Goal: Find specific page/section: Find specific page/section

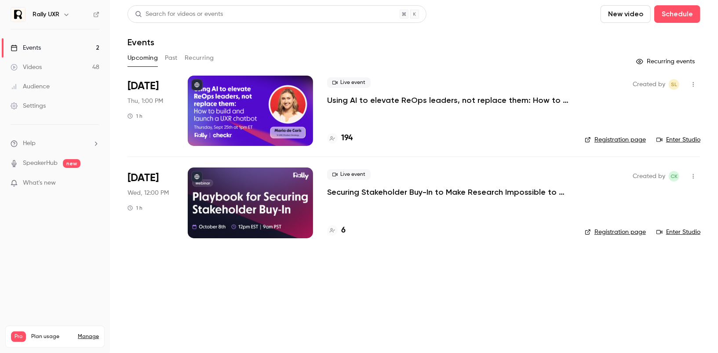
click at [170, 57] on button "Past" at bounding box center [171, 58] width 13 height 14
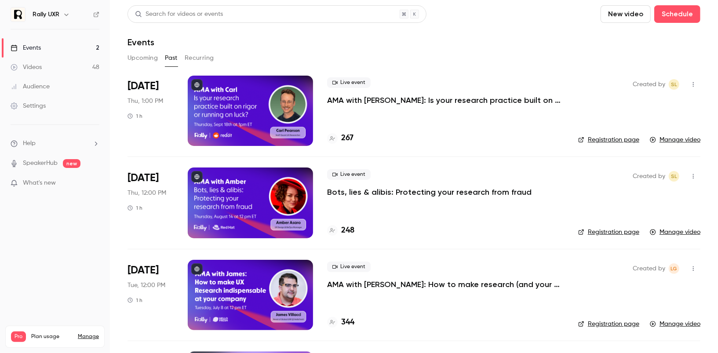
click at [591, 140] on link "Registration page" at bounding box center [608, 139] width 61 height 9
